Goal: Check status: Check status

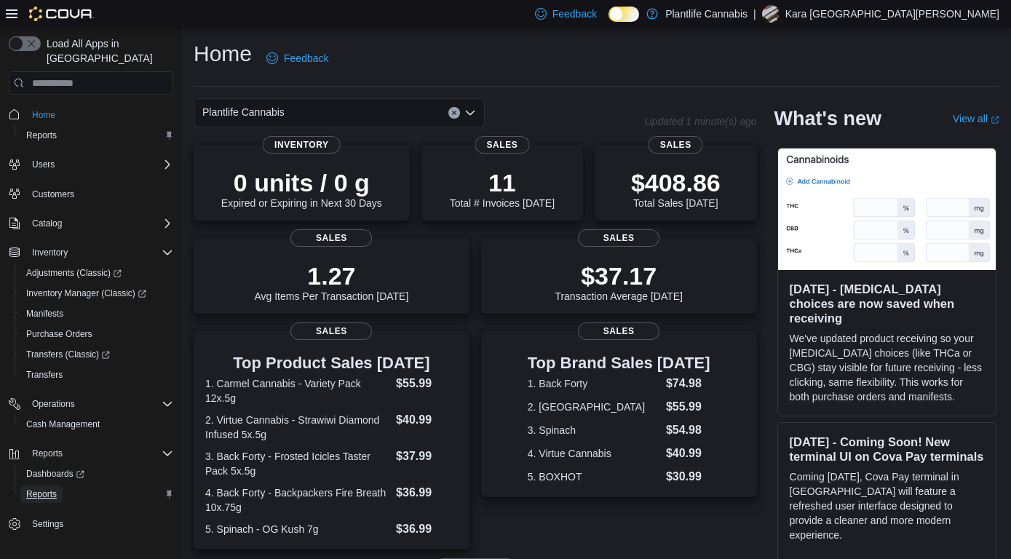
click at [59, 486] on link "Reports" at bounding box center [41, 494] width 42 height 17
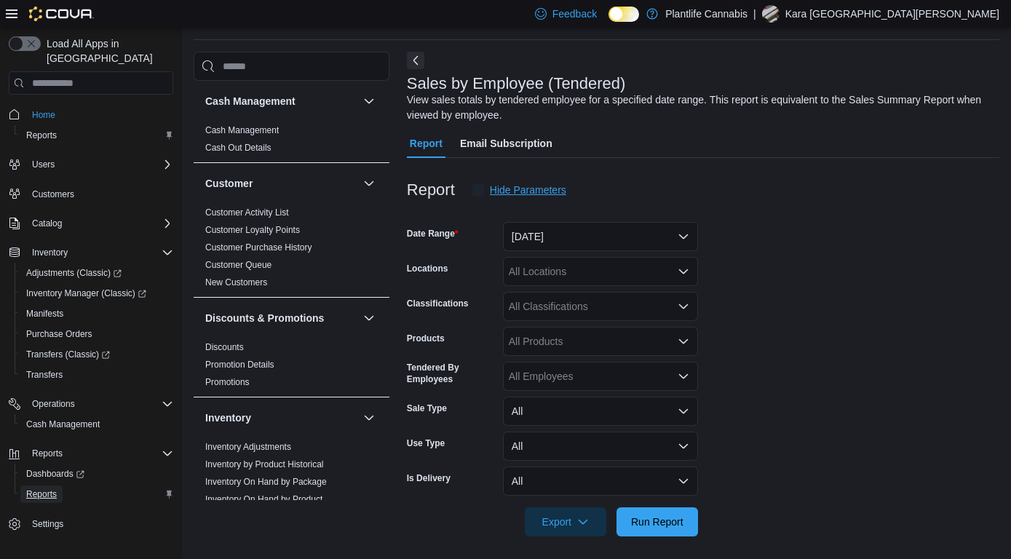
scroll to position [49, 0]
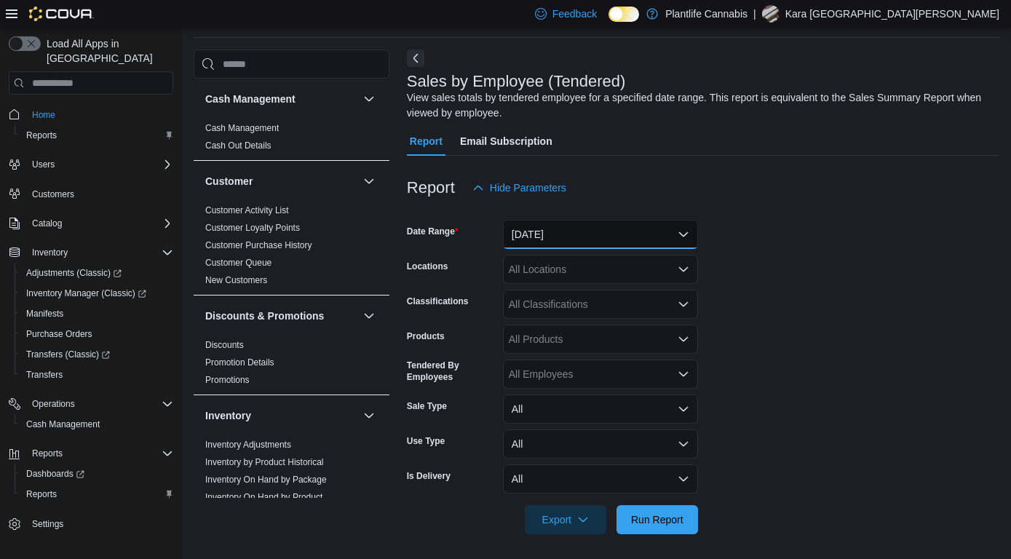
click at [555, 239] on button "Yesterday" at bounding box center [600, 234] width 195 height 29
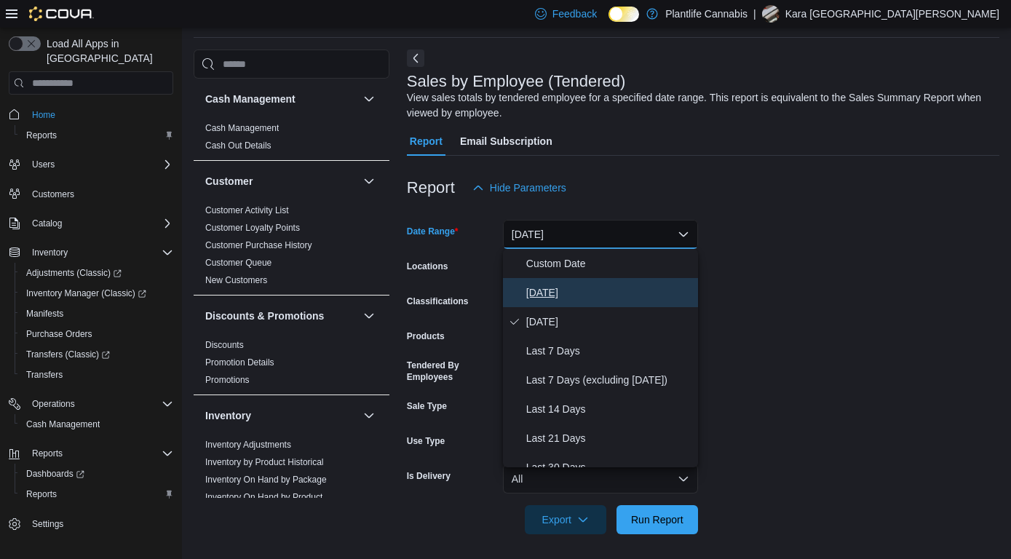
click at [547, 288] on span "Today" at bounding box center [609, 292] width 166 height 17
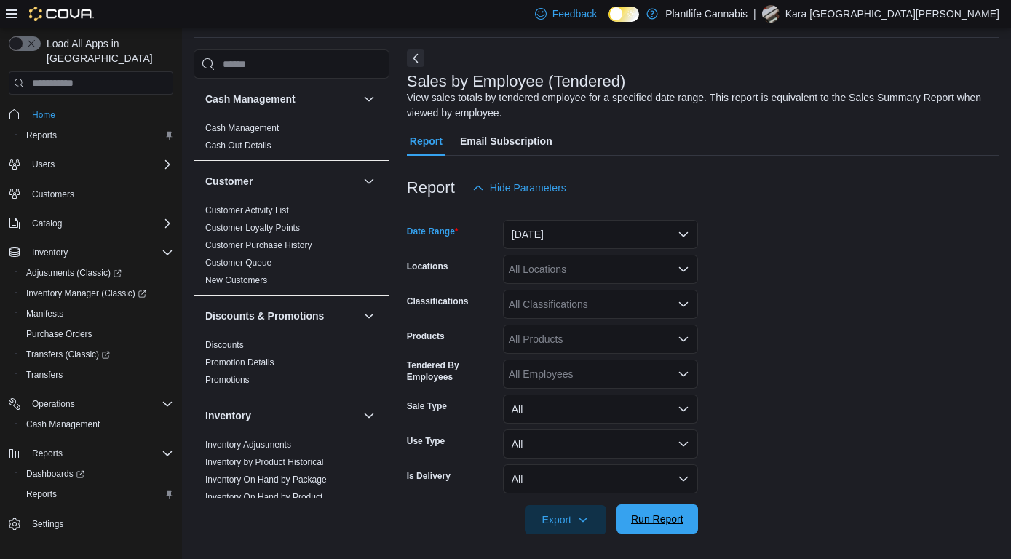
click at [641, 530] on span "Run Report" at bounding box center [657, 518] width 64 height 29
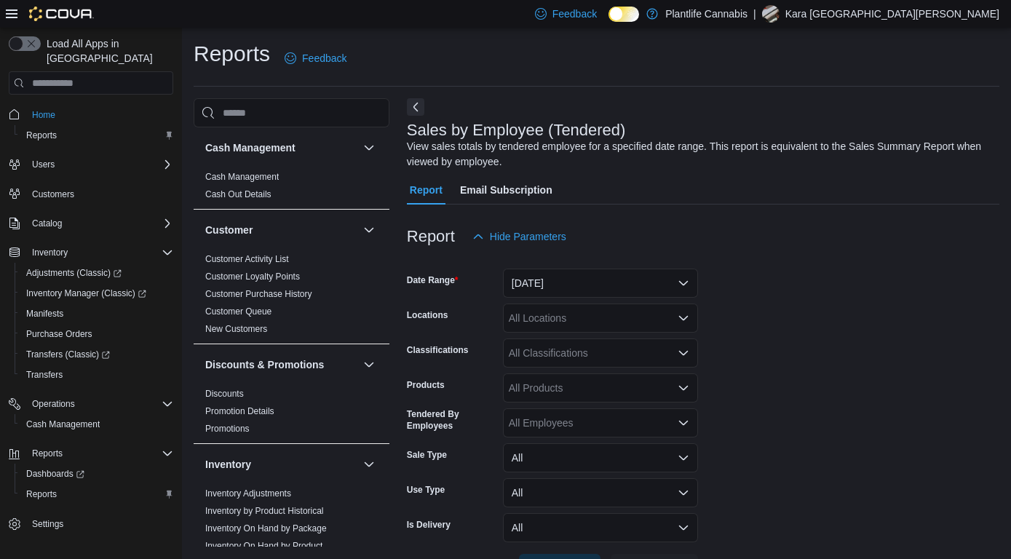
scroll to position [49, 0]
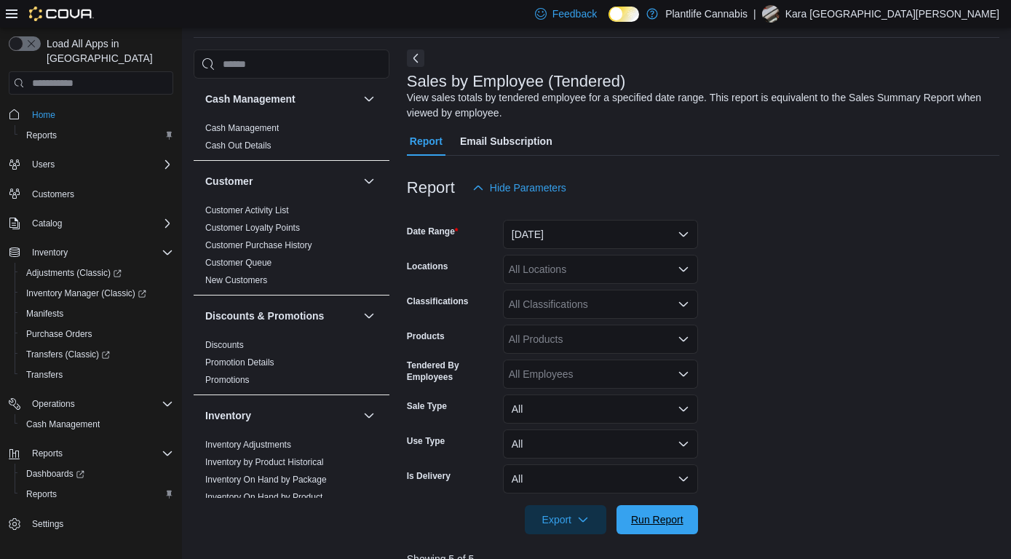
click at [655, 511] on span "Run Report" at bounding box center [657, 519] width 64 height 29
click at [653, 521] on span "Run Report" at bounding box center [657, 519] width 52 height 15
